Goal: Unclear

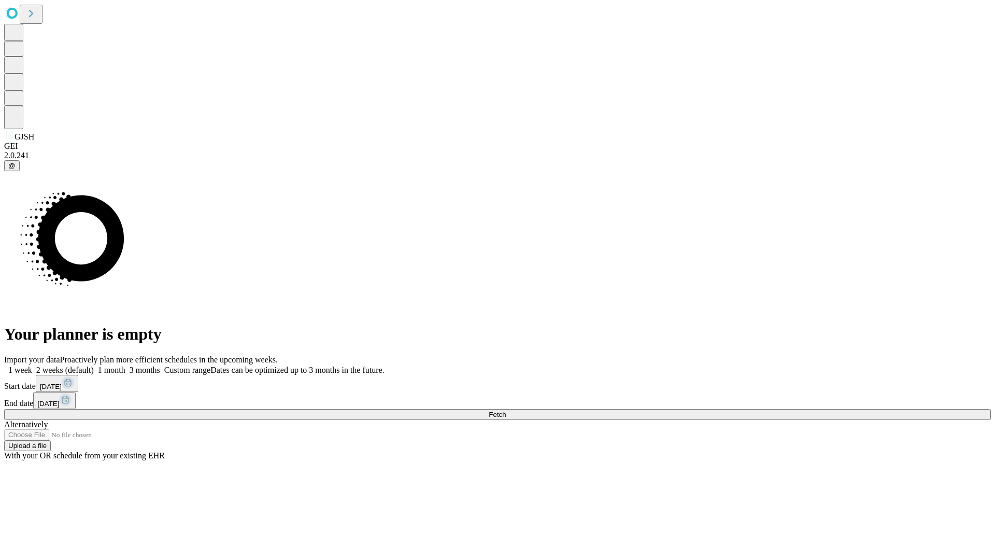
click at [506, 410] on span "Fetch" at bounding box center [497, 414] width 17 height 8
